Goal: Ask a question: Seek information or help from site administrators or community

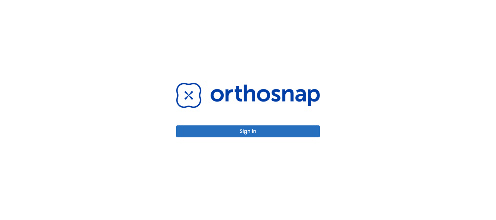
click at [210, 135] on button "Sign in" at bounding box center [248, 132] width 144 height 12
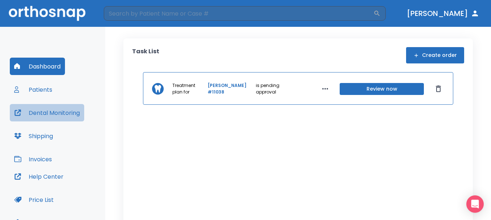
click at [44, 108] on button "Dental Monitoring" at bounding box center [47, 112] width 74 height 17
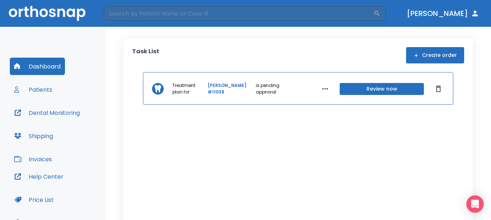
click at [46, 94] on button "Patients" at bounding box center [33, 89] width 47 height 17
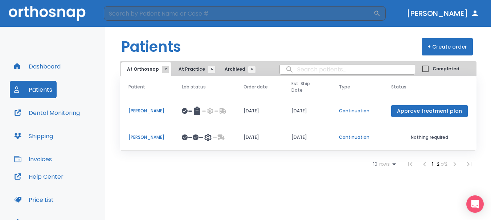
click at [157, 139] on p "[PERSON_NAME]" at bounding box center [146, 137] width 36 height 7
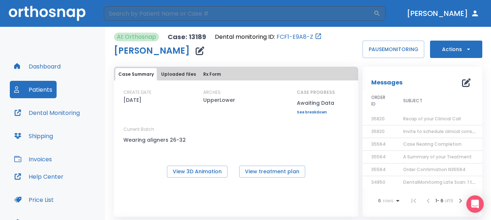
click at [464, 82] on icon "button" at bounding box center [466, 82] width 9 height 9
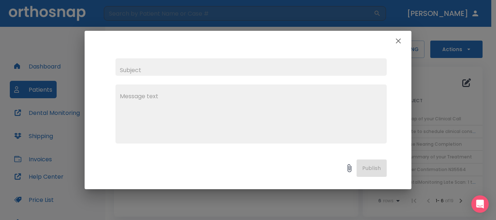
drag, startPoint x: 227, startPoint y: 66, endPoint x: 239, endPoint y: 46, distance: 23.7
click at [227, 66] on input "text" at bounding box center [250, 66] width 271 height 17
drag, startPoint x: 172, startPoint y: 70, endPoint x: 141, endPoint y: 73, distance: 30.6
click at [141, 73] on input "ETA on [PERSON_NAME] Days case" at bounding box center [250, 66] width 271 height 17
type input "ETA on [PERSON_NAME] case"
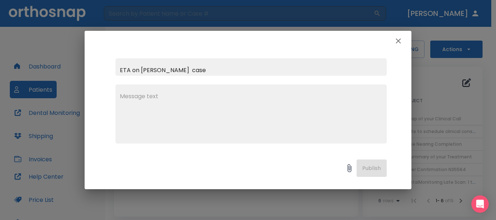
click at [159, 96] on textarea at bounding box center [251, 117] width 262 height 50
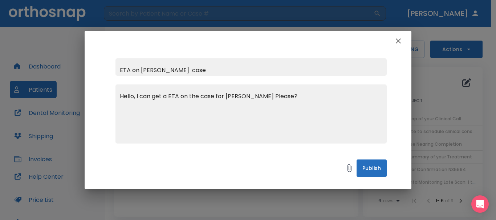
type textarea "Hello, I can get a ETA on the case for [PERSON_NAME] Please?"
click at [367, 169] on button "Publish" at bounding box center [371, 168] width 30 height 17
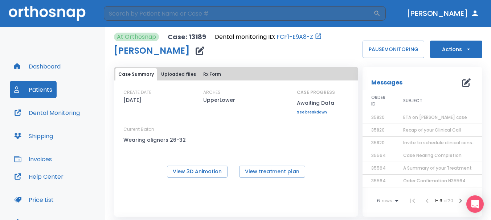
scroll to position [7, 0]
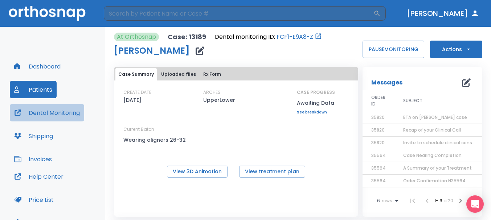
click at [39, 107] on button "Dental Monitoring" at bounding box center [47, 112] width 74 height 17
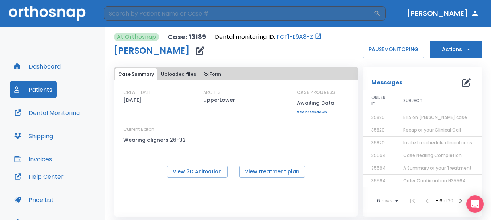
click at [65, 111] on button "Dental Monitoring" at bounding box center [47, 112] width 74 height 17
click at [36, 59] on button "Dashboard" at bounding box center [37, 66] width 55 height 17
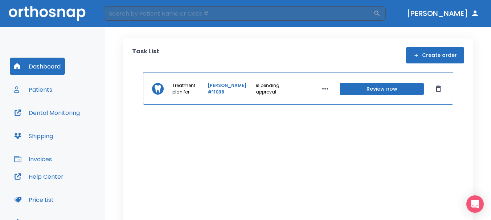
click at [360, 86] on button "Review now" at bounding box center [382, 89] width 84 height 12
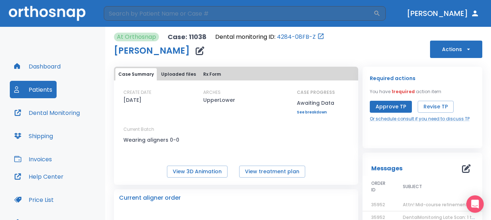
click at [44, 64] on button "Dashboard" at bounding box center [37, 66] width 55 height 17
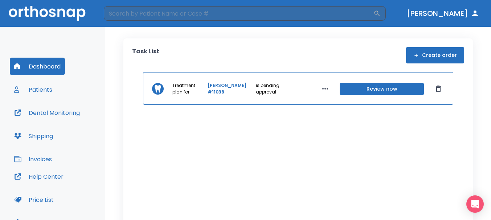
click at [450, 13] on button "[PERSON_NAME]" at bounding box center [443, 13] width 78 height 13
click at [43, 85] on button "Patients" at bounding box center [33, 89] width 47 height 17
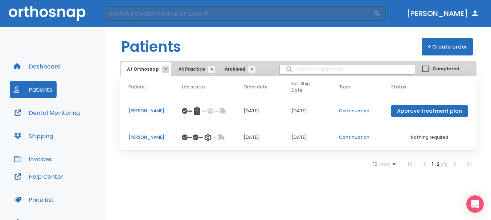
click at [150, 136] on p "[PERSON_NAME]" at bounding box center [146, 137] width 36 height 7
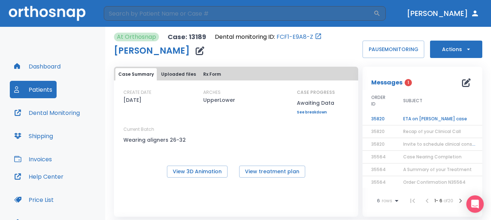
click at [414, 116] on td "ETA on [PERSON_NAME] case" at bounding box center [439, 119] width 91 height 13
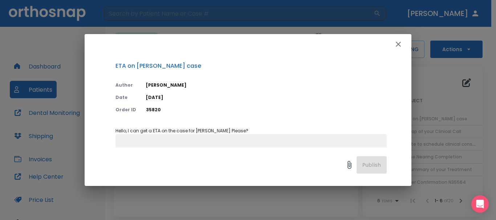
click at [397, 46] on icon "button" at bounding box center [398, 44] width 9 height 9
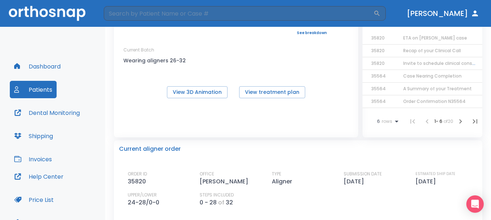
scroll to position [36, 0]
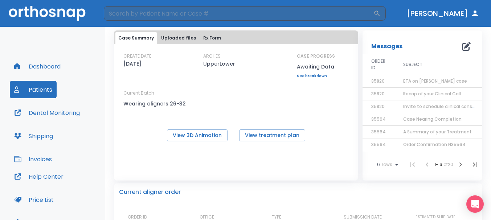
click at [32, 66] on button "Dashboard" at bounding box center [37, 66] width 55 height 17
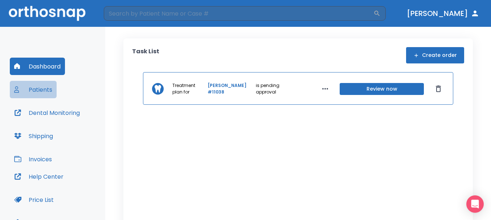
click at [52, 93] on button "Patients" at bounding box center [33, 89] width 47 height 17
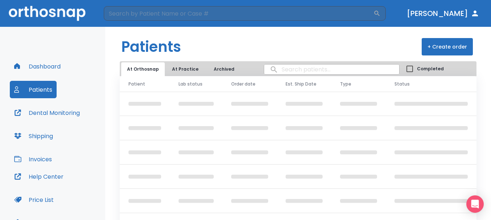
click at [184, 69] on button "At Practice" at bounding box center [185, 69] width 38 height 14
